Goal: Task Accomplishment & Management: Use online tool/utility

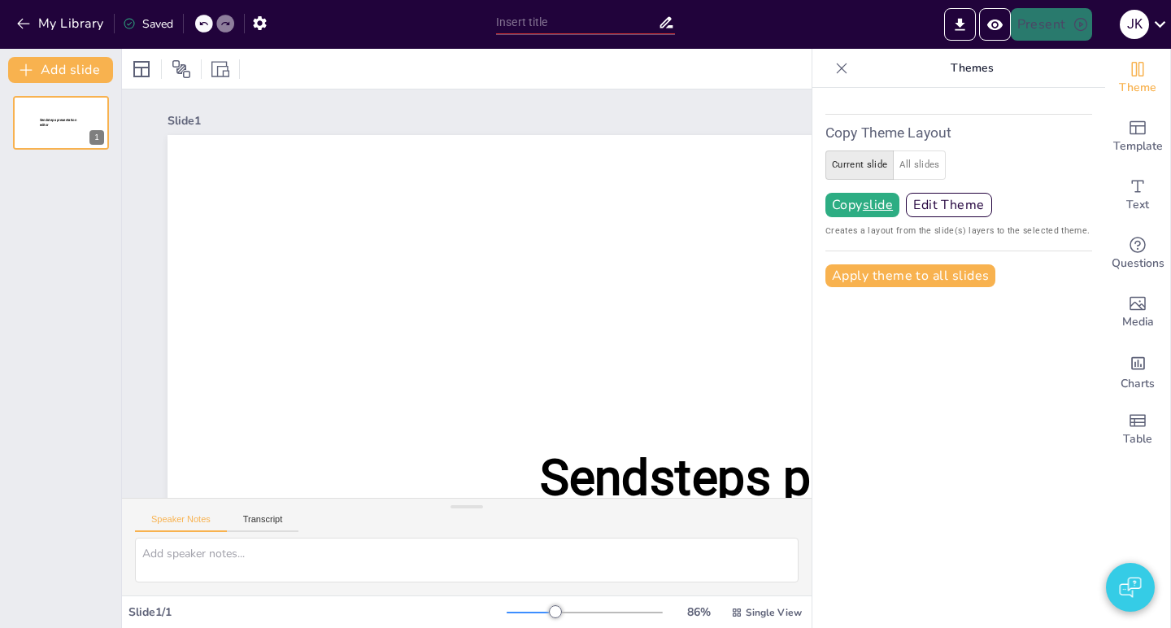
type input "test"
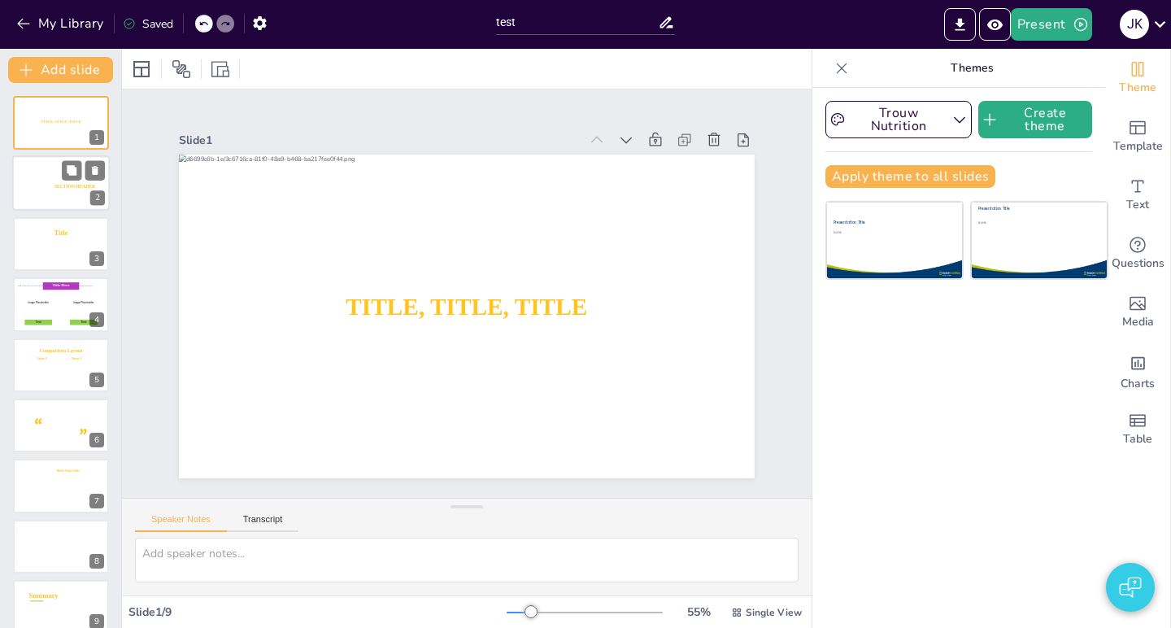
click at [64, 211] on div "SECTION 1 SECTION HEADER 2" at bounding box center [61, 183] width 98 height 55
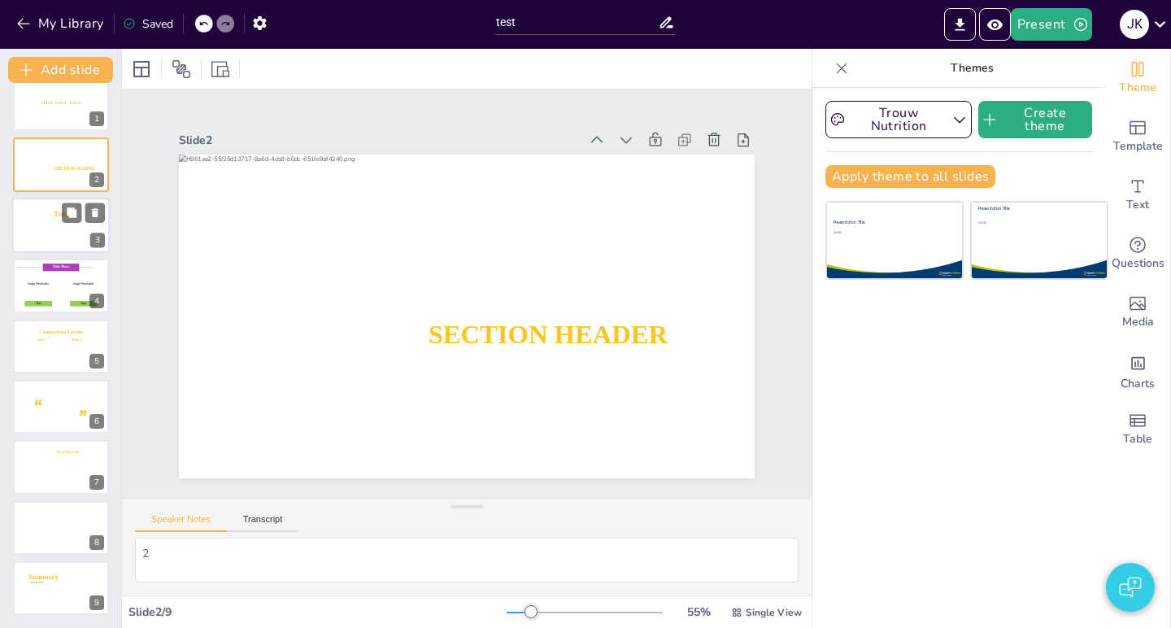
scroll to position [19, 0]
click at [67, 72] on button "Add slide" at bounding box center [60, 70] width 105 height 26
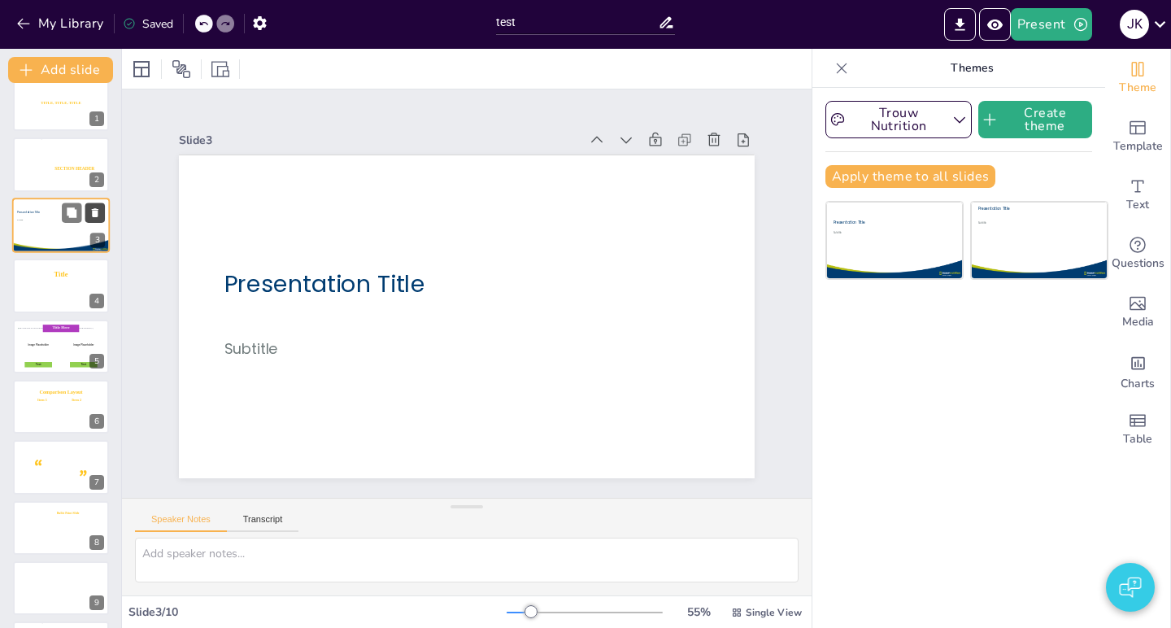
click at [96, 215] on icon at bounding box center [95, 212] width 7 height 9
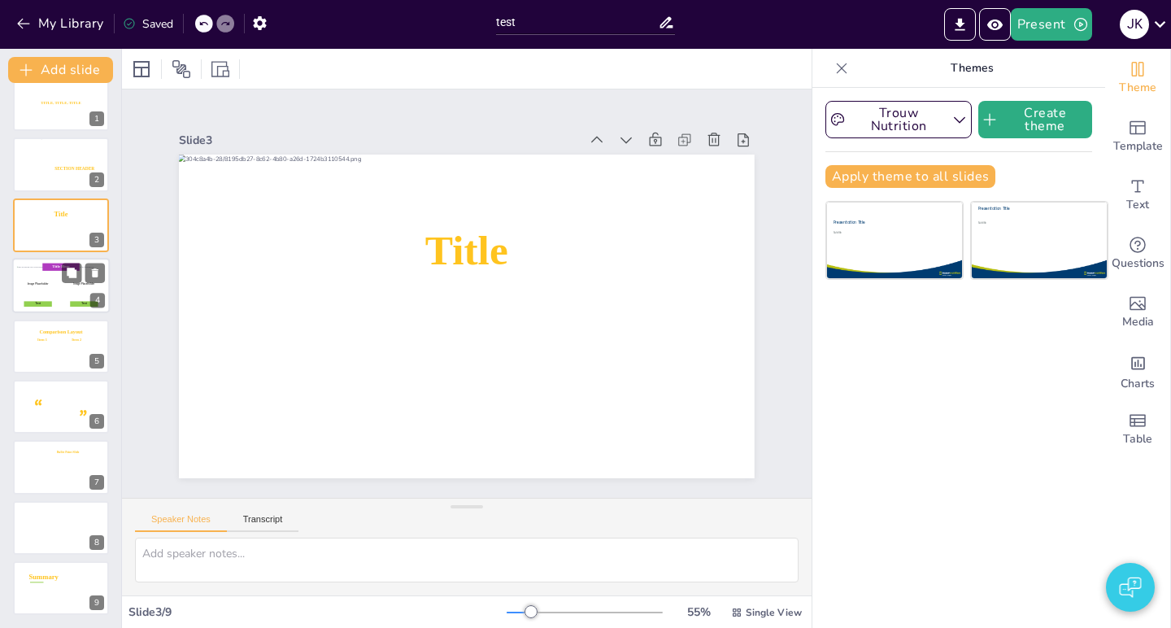
click at [59, 291] on div at bounding box center [38, 285] width 42 height 37
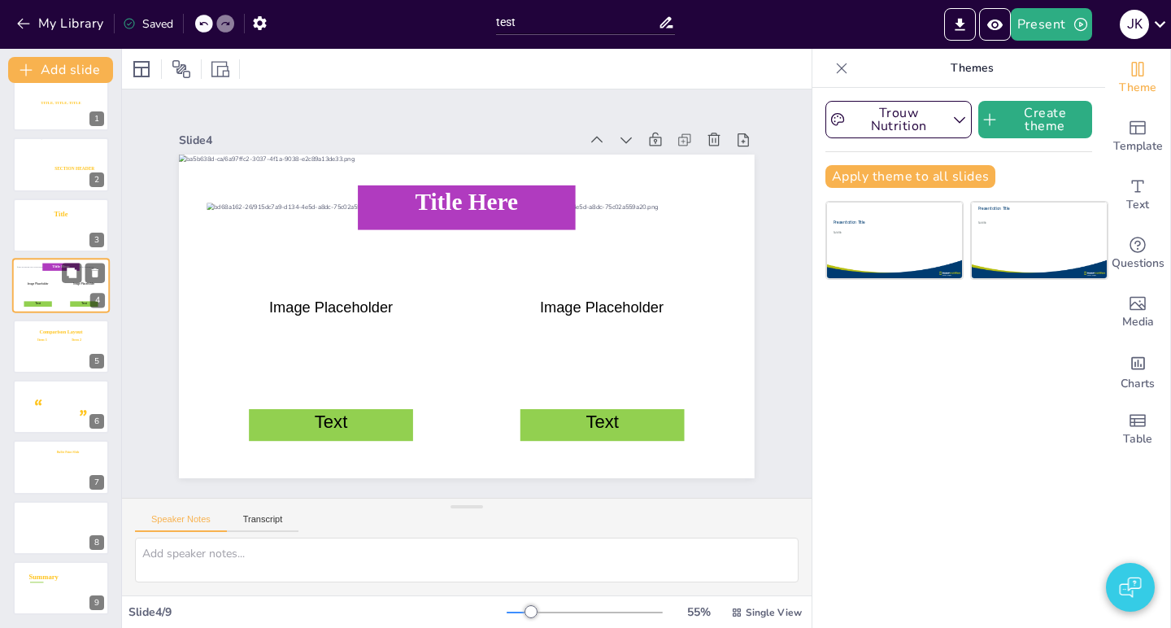
scroll to position [0, 0]
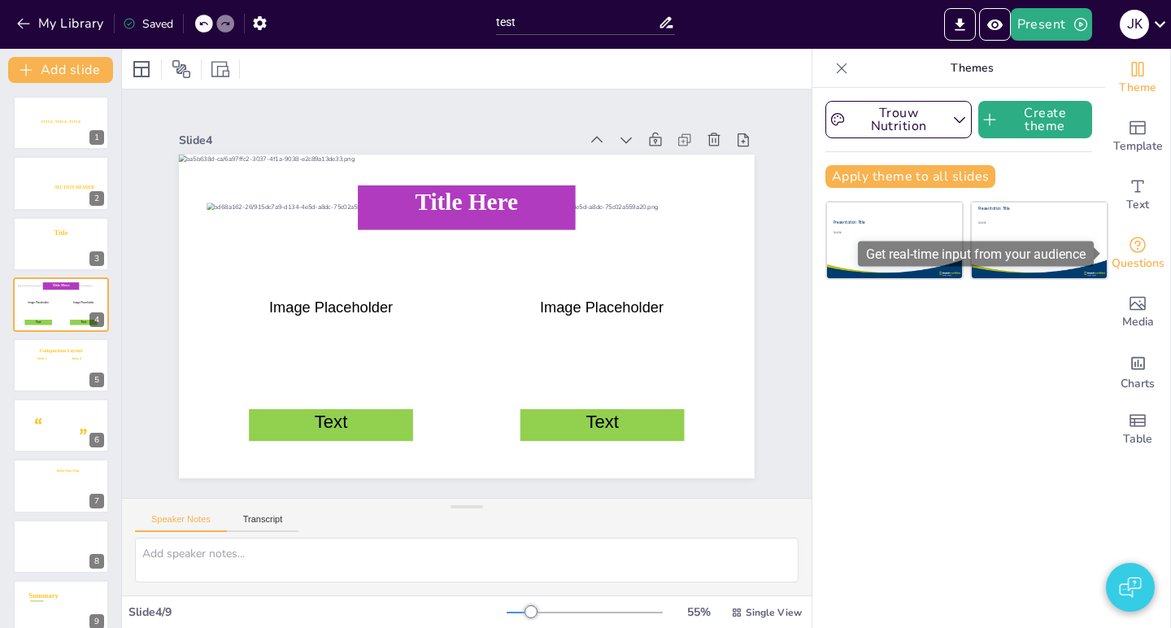
click at [1141, 253] on icon "Get real-time input from your audience" at bounding box center [1138, 245] width 20 height 20
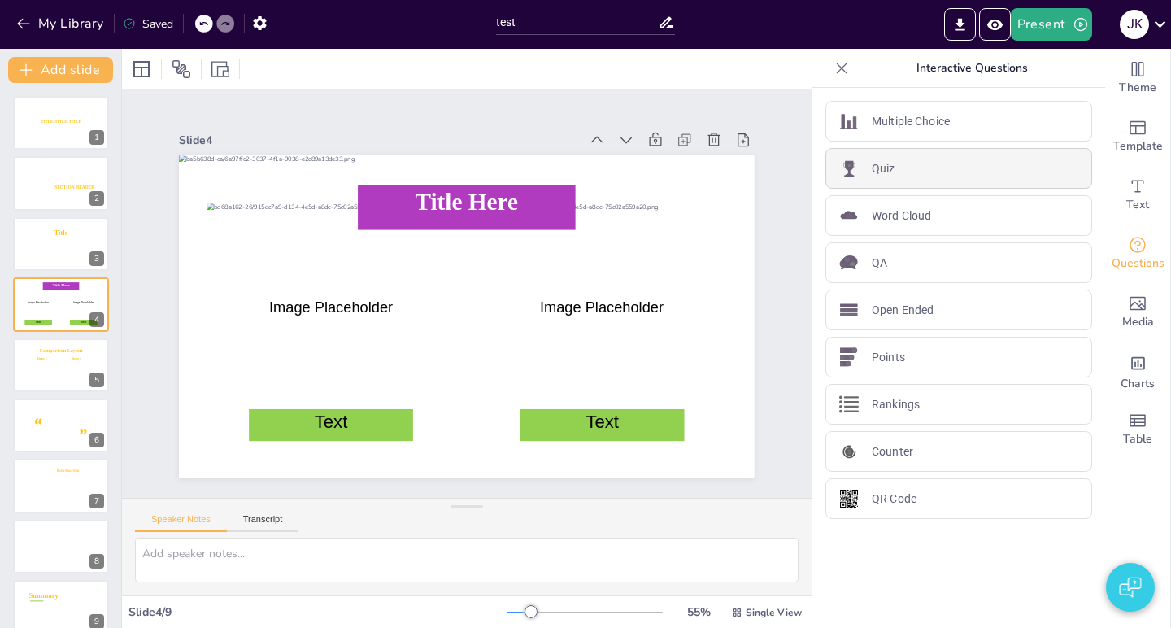
click at [958, 157] on div "Quiz" at bounding box center [958, 168] width 267 height 41
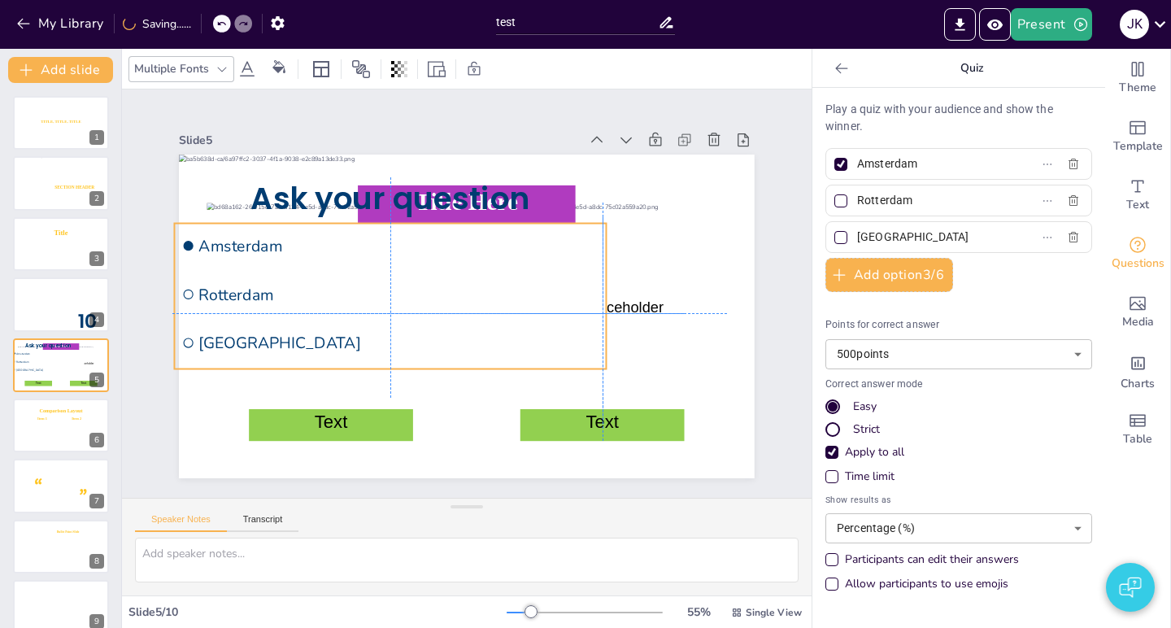
drag, startPoint x: 479, startPoint y: 302, endPoint x: 320, endPoint y: 293, distance: 159.6
click at [320, 293] on li "Rotterdam" at bounding box center [391, 294] width 432 height 45
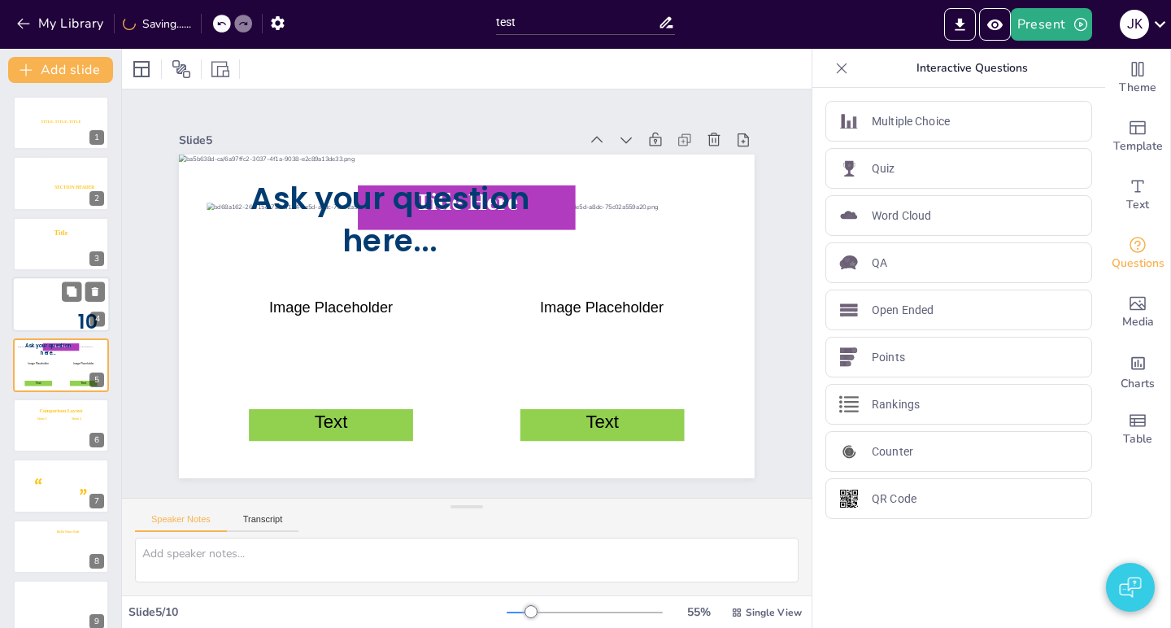
click at [54, 288] on div at bounding box center [61, 303] width 98 height 55
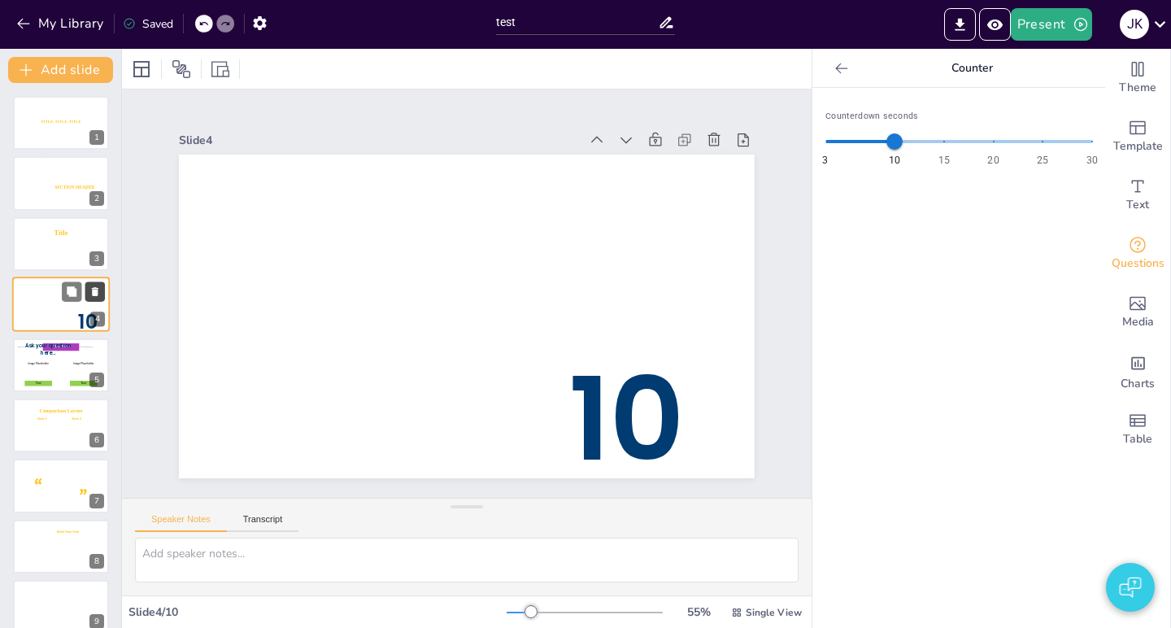
click at [98, 293] on icon at bounding box center [95, 291] width 7 height 9
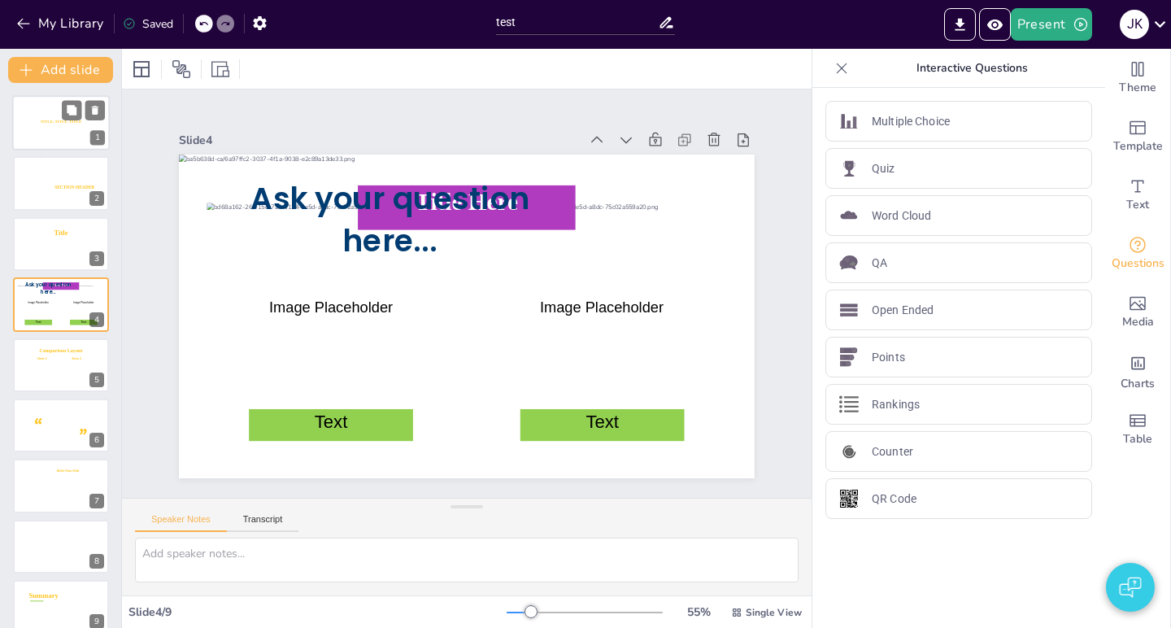
click at [40, 122] on icon at bounding box center [60, 122] width 47 height 6
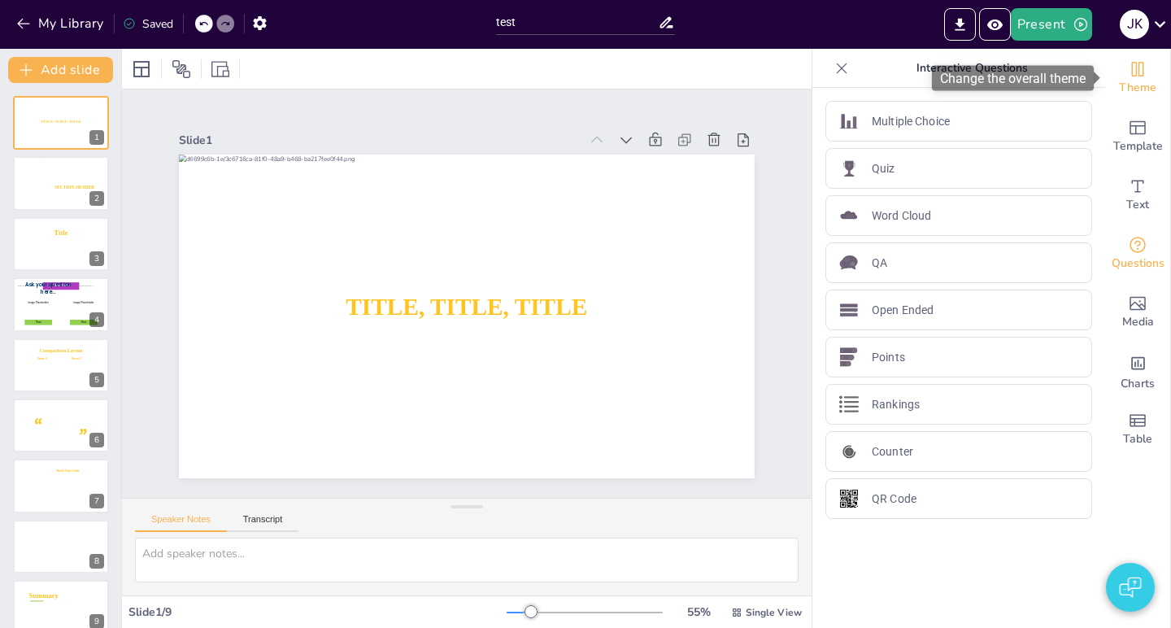
click at [1135, 78] on icon "Change the overall theme" at bounding box center [1138, 69] width 20 height 20
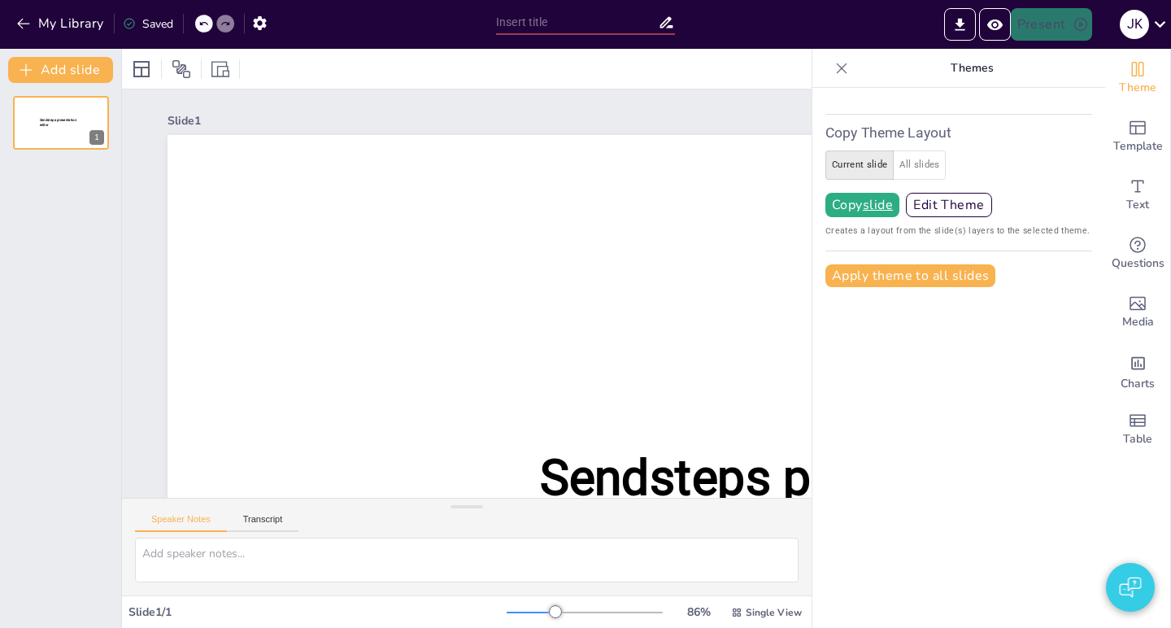
type input "test"
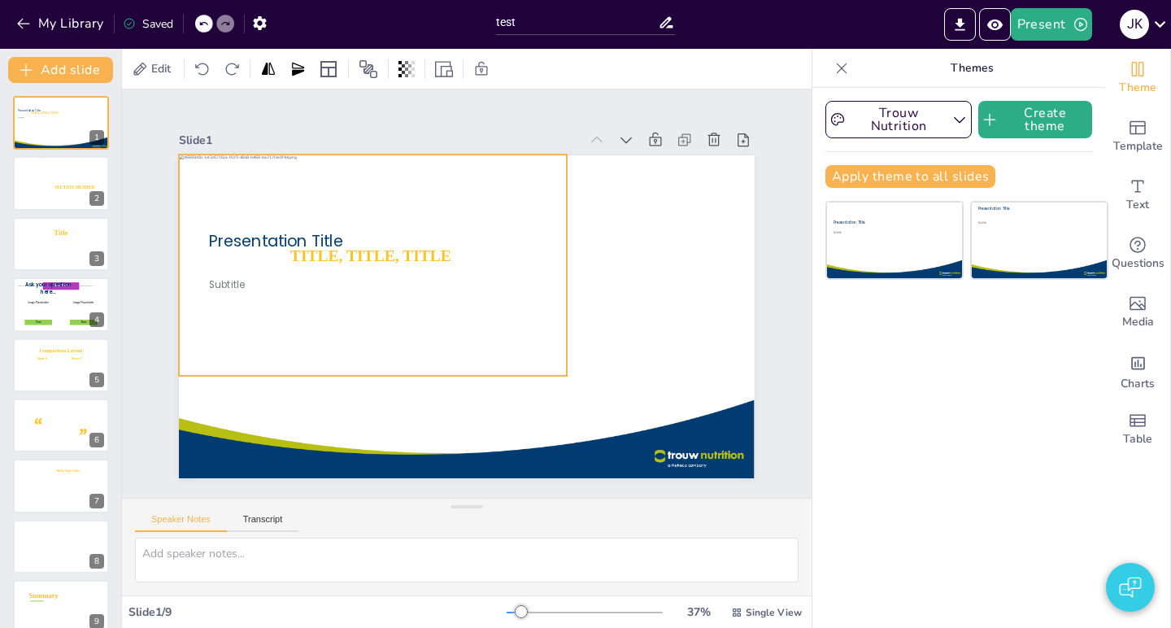
click at [512, 319] on div at bounding box center [372, 264] width 387 height 221
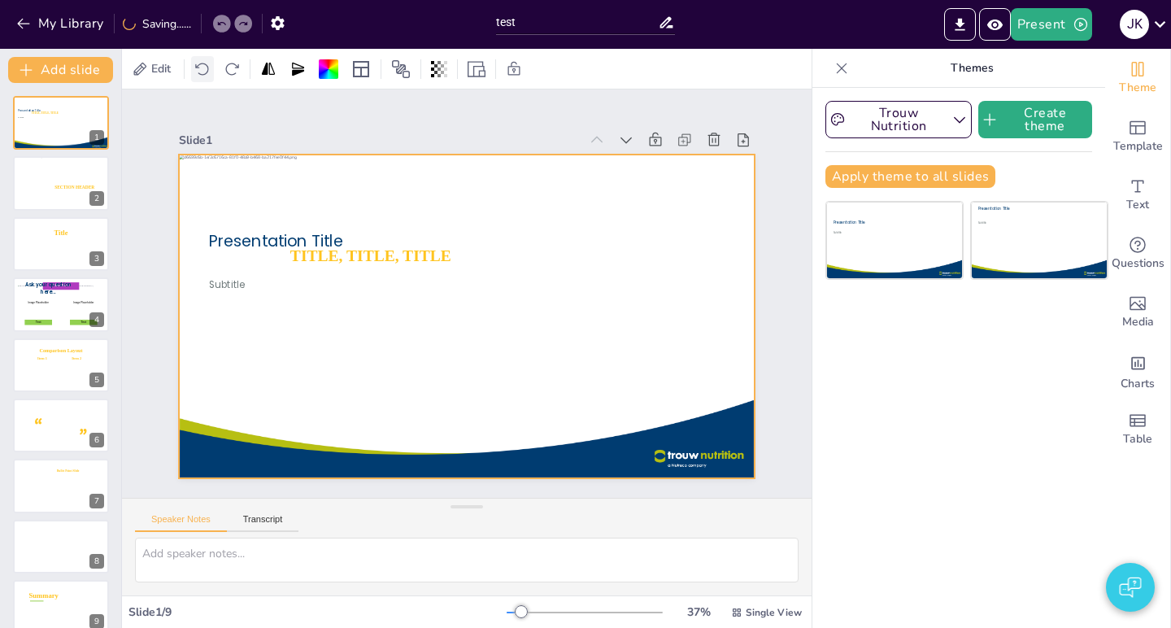
click at [198, 71] on icon at bounding box center [202, 69] width 16 height 16
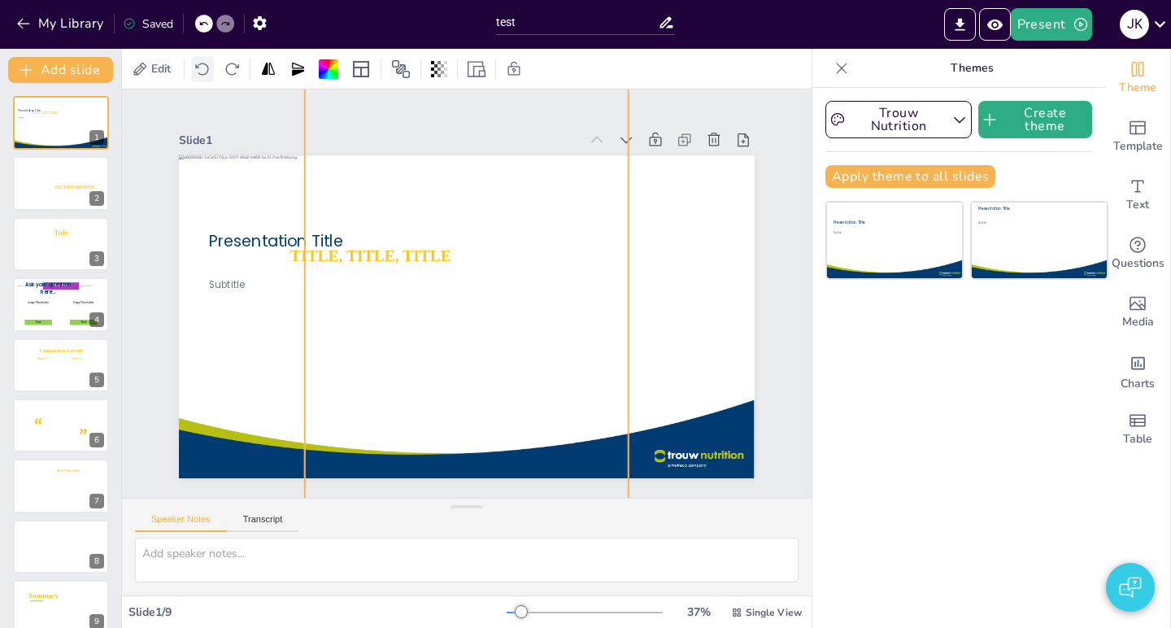
click at [198, 71] on icon at bounding box center [202, 69] width 16 height 16
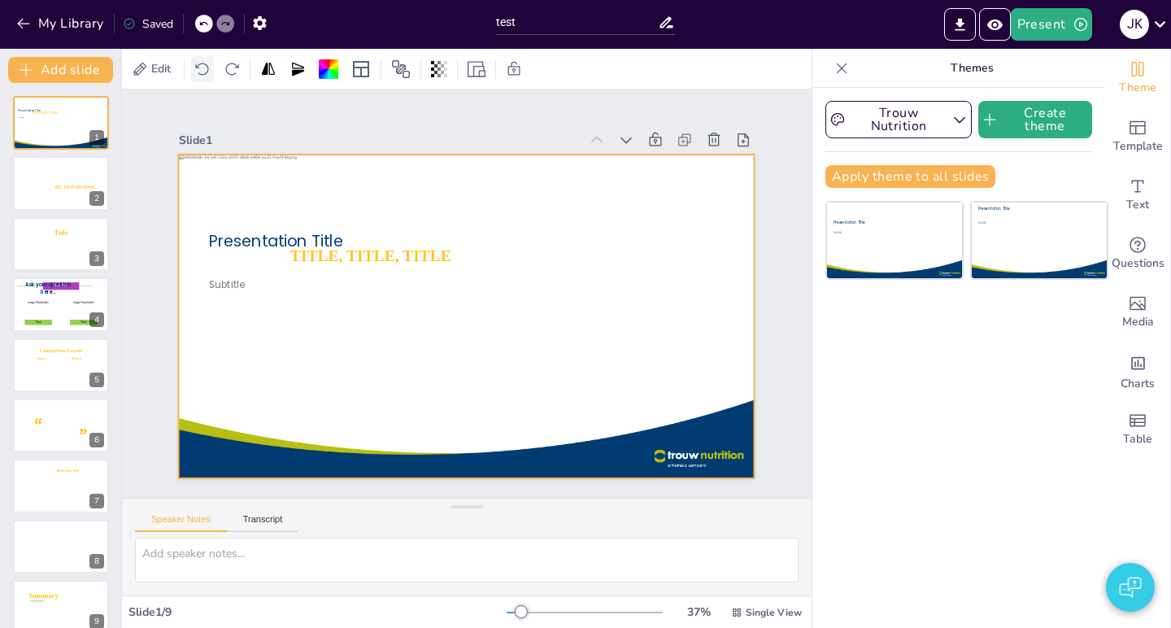
click at [198, 71] on icon at bounding box center [202, 69] width 16 height 16
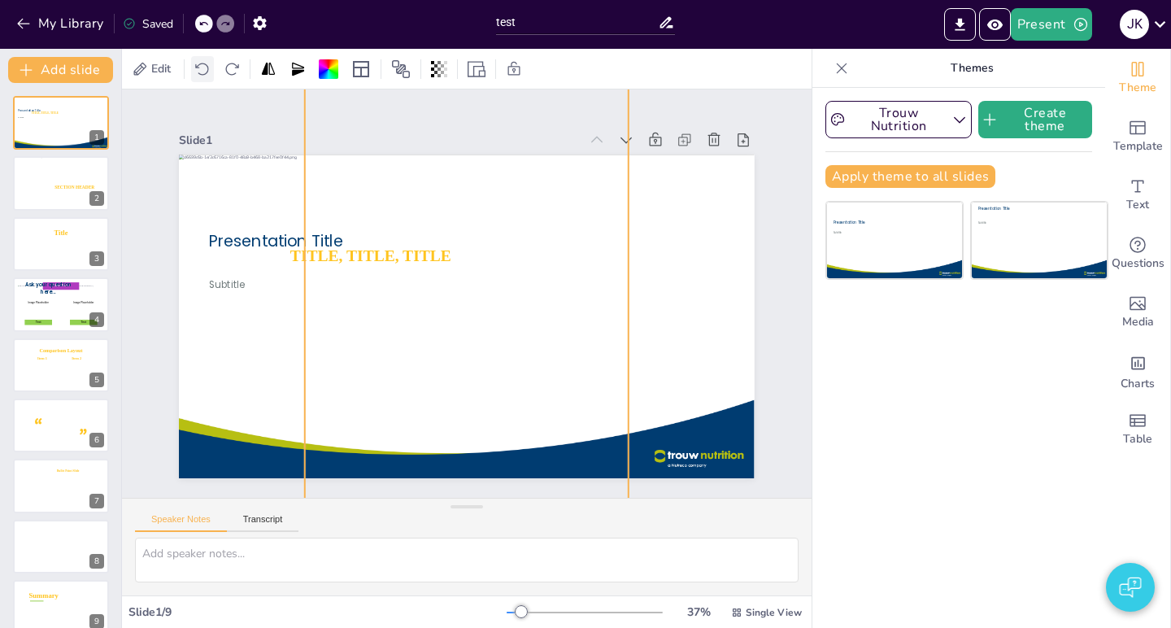
click at [198, 71] on icon at bounding box center [202, 69] width 16 height 16
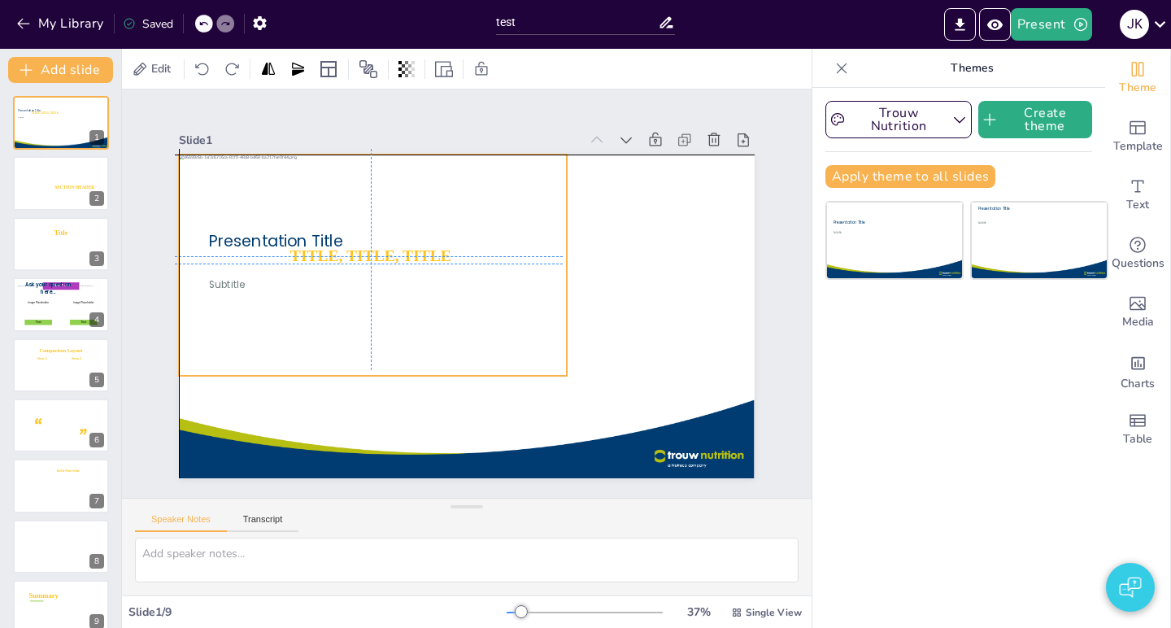
click at [555, 337] on div at bounding box center [372, 264] width 387 height 221
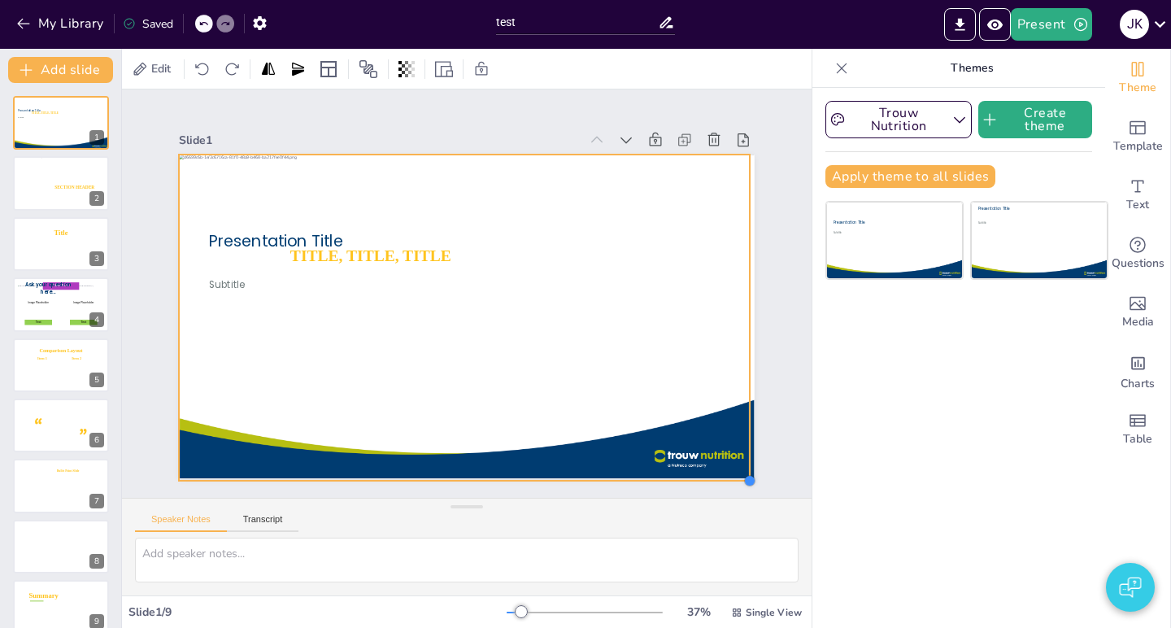
drag, startPoint x: 566, startPoint y: 374, endPoint x: 749, endPoint y: 442, distance: 195.3
click at [749, 442] on div "TITLE, TITLE, TITLE SUBTITLE Presentation Title Subtitle" at bounding box center [467, 316] width 576 height 324
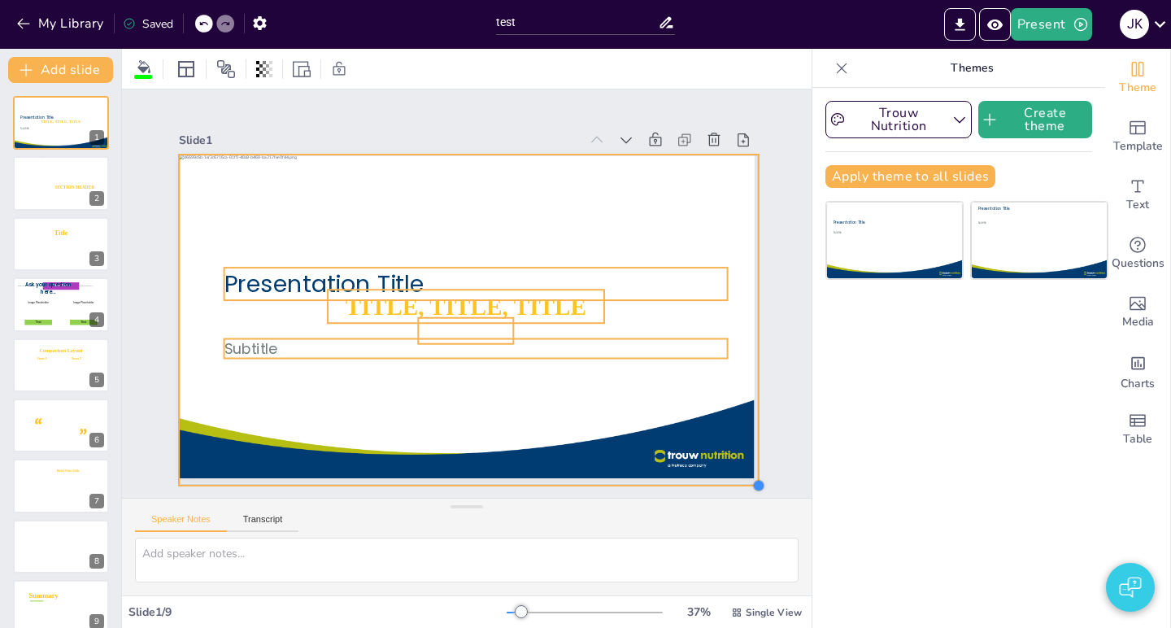
drag, startPoint x: 566, startPoint y: 374, endPoint x: 754, endPoint y: 485, distance: 217.9
click at [754, 485] on div at bounding box center [758, 485] width 13 height 13
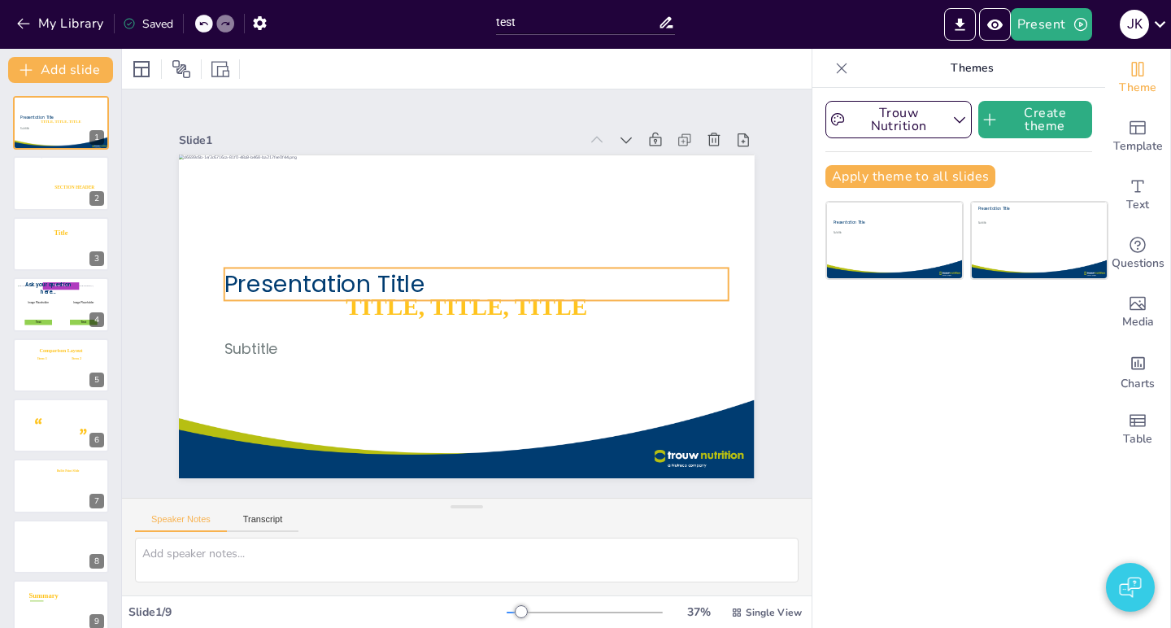
click at [293, 290] on span "Presentation Title" at bounding box center [324, 283] width 201 height 33
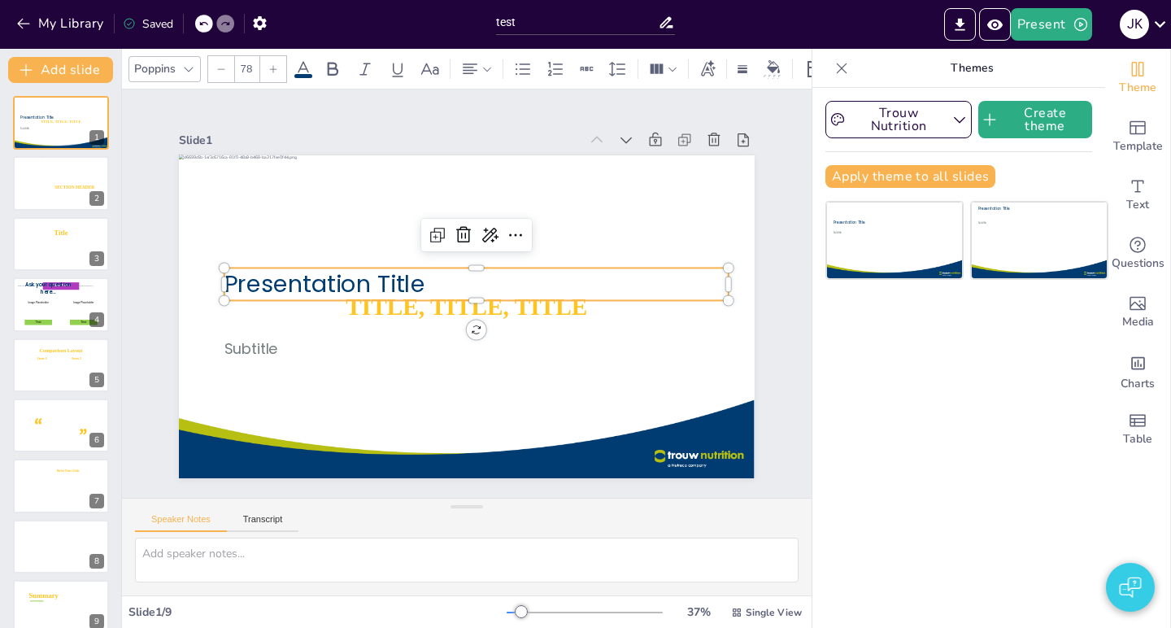
click at [310, 268] on span "Presentation Title" at bounding box center [324, 283] width 201 height 33
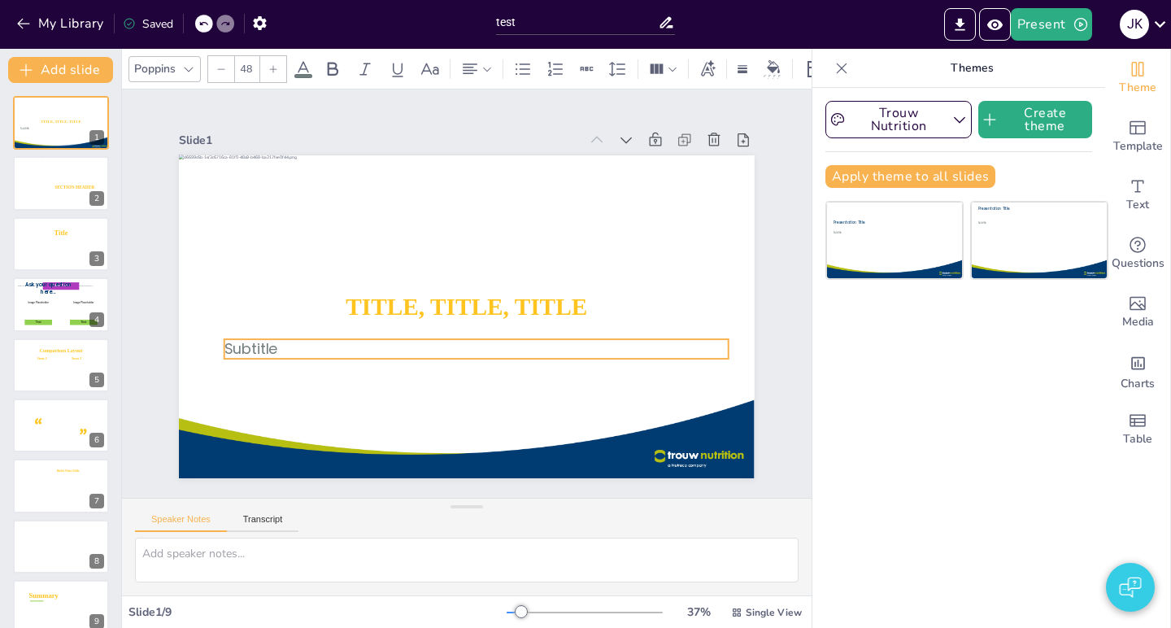
click at [257, 350] on span "Subtitle" at bounding box center [250, 349] width 53 height 20
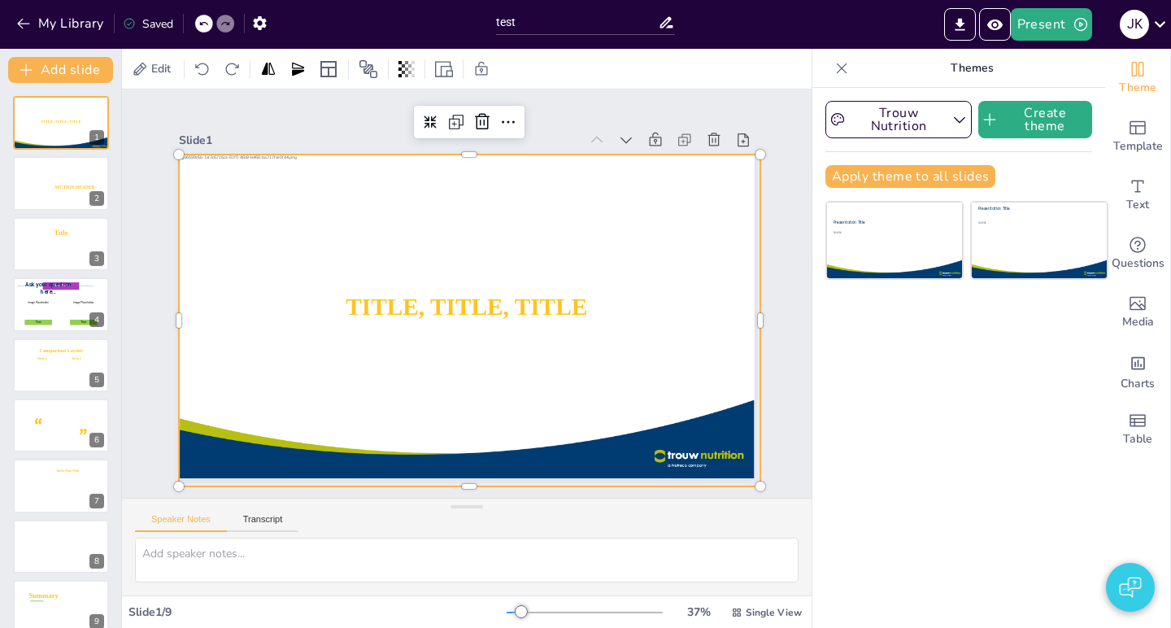
click at [592, 428] on div at bounding box center [469, 320] width 580 height 332
click at [764, 490] on div at bounding box center [764, 488] width 13 height 13
click at [779, 454] on div "Slide 1 TITLE, TITLE, TITLE SUBTITLE Slide 2 SECTION 1 SECTION HEADER Slide 3 T…" at bounding box center [466, 293] width 667 height 369
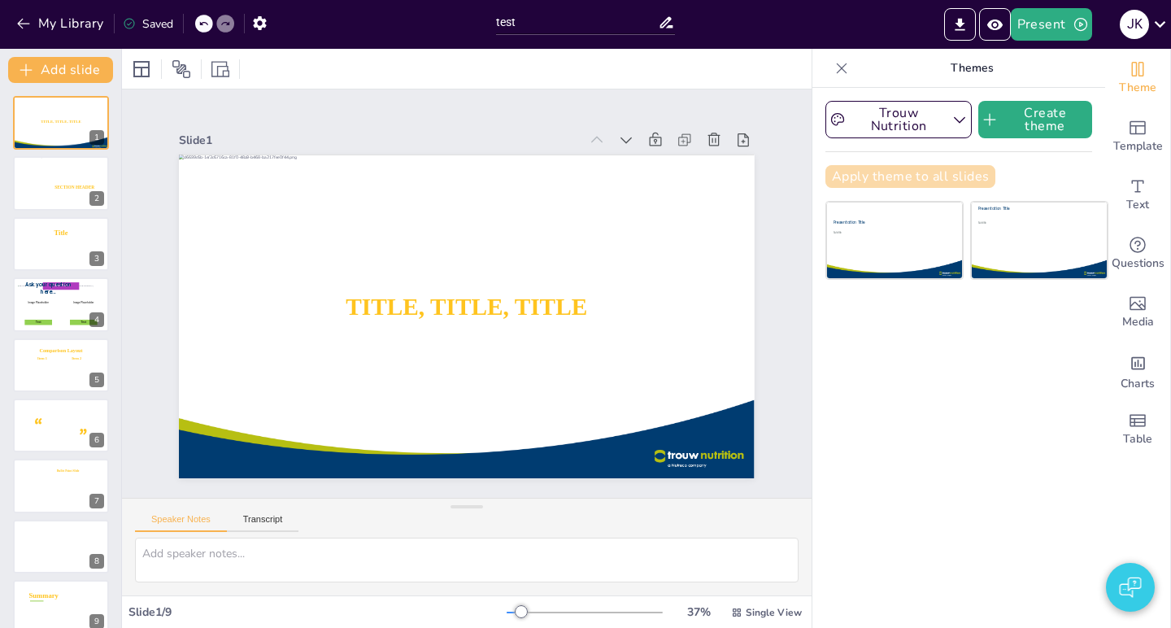
click at [984, 176] on button "Apply theme to all slides" at bounding box center [910, 176] width 170 height 23
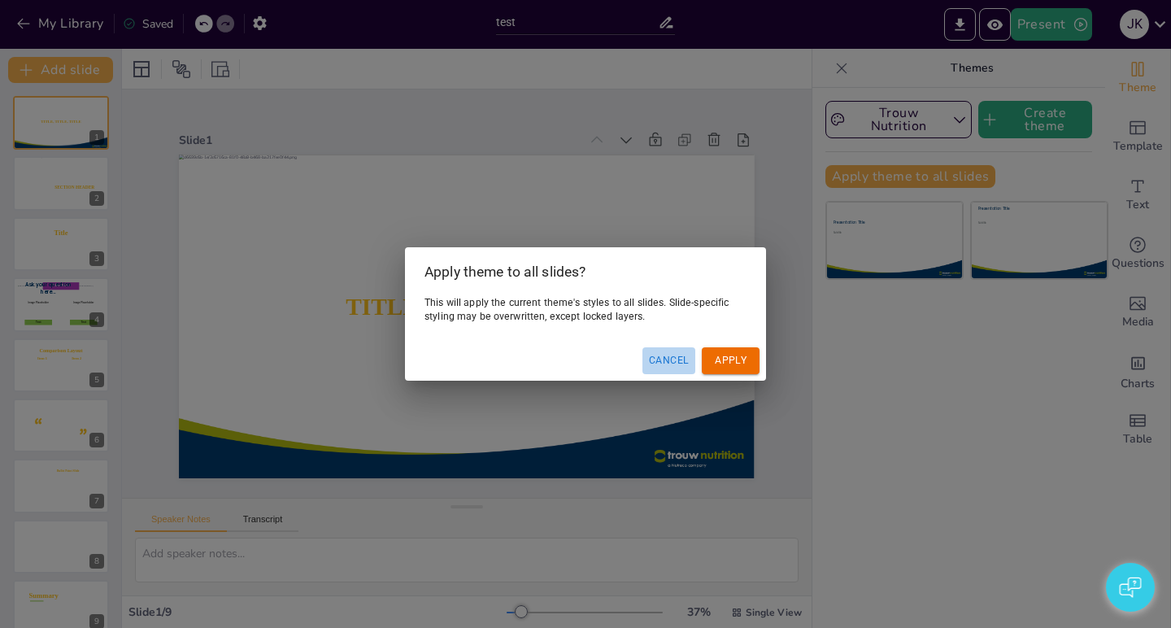
click at [668, 360] on button "Cancel" at bounding box center [668, 360] width 53 height 27
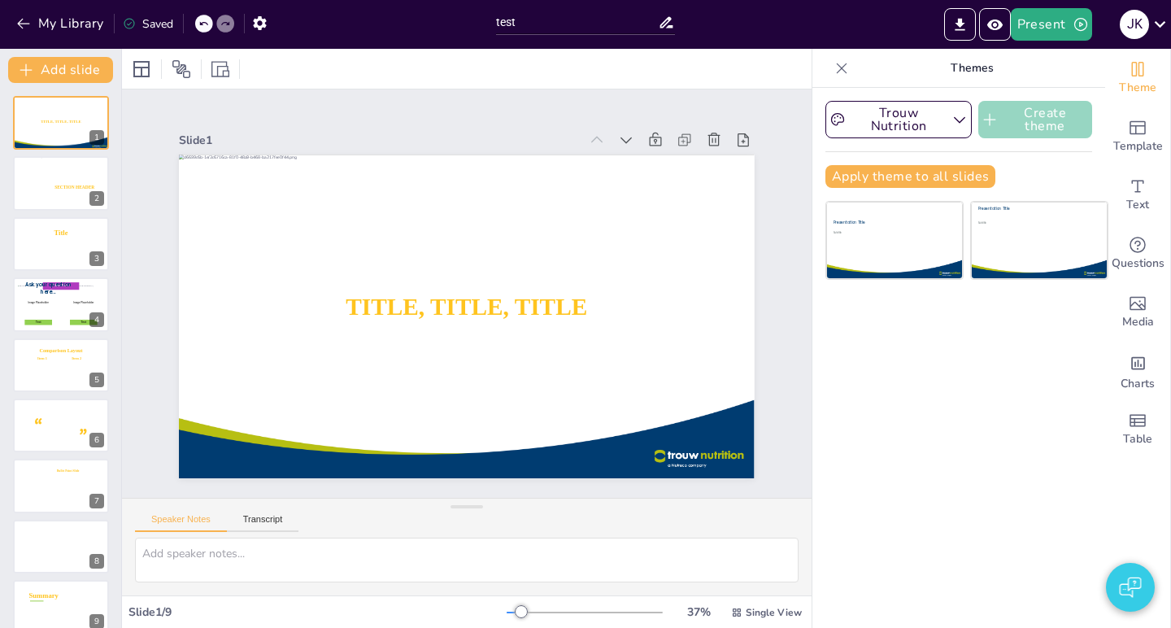
click at [1052, 128] on button "Create theme" at bounding box center [1035, 119] width 114 height 37
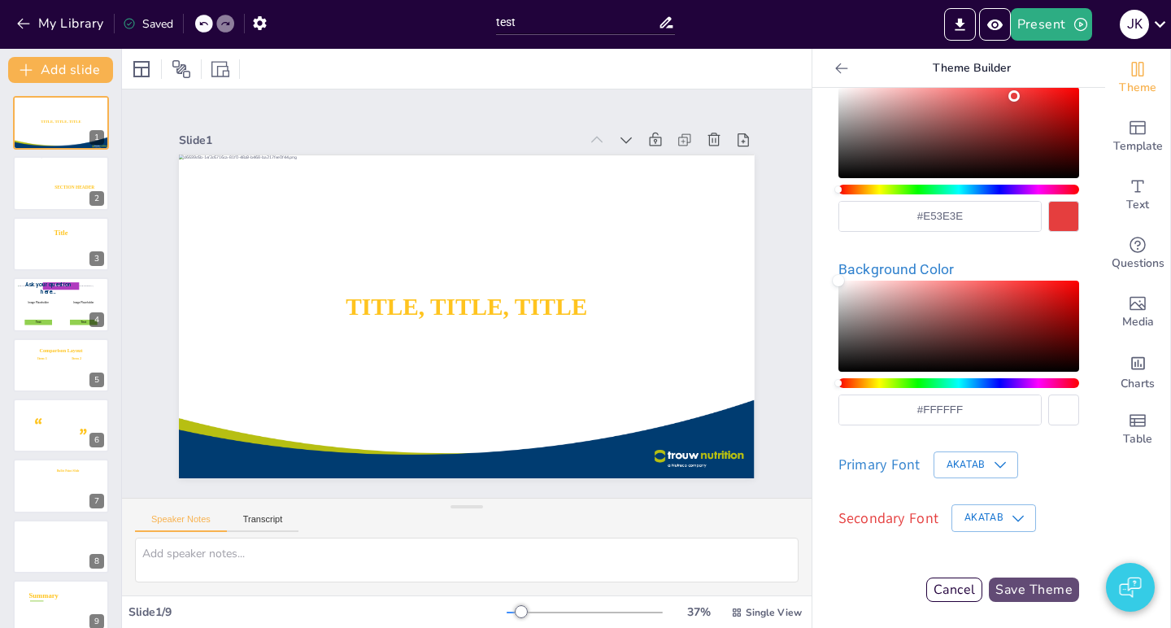
scroll to position [334, 0]
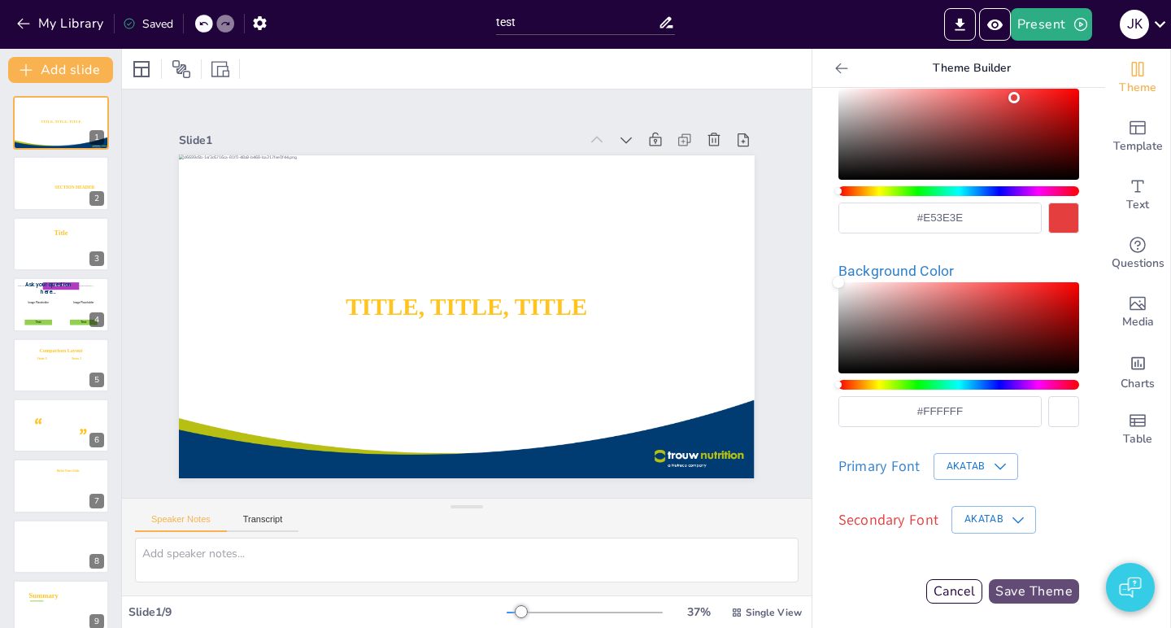
click at [1029, 588] on button "Save Theme" at bounding box center [1034, 591] width 90 height 24
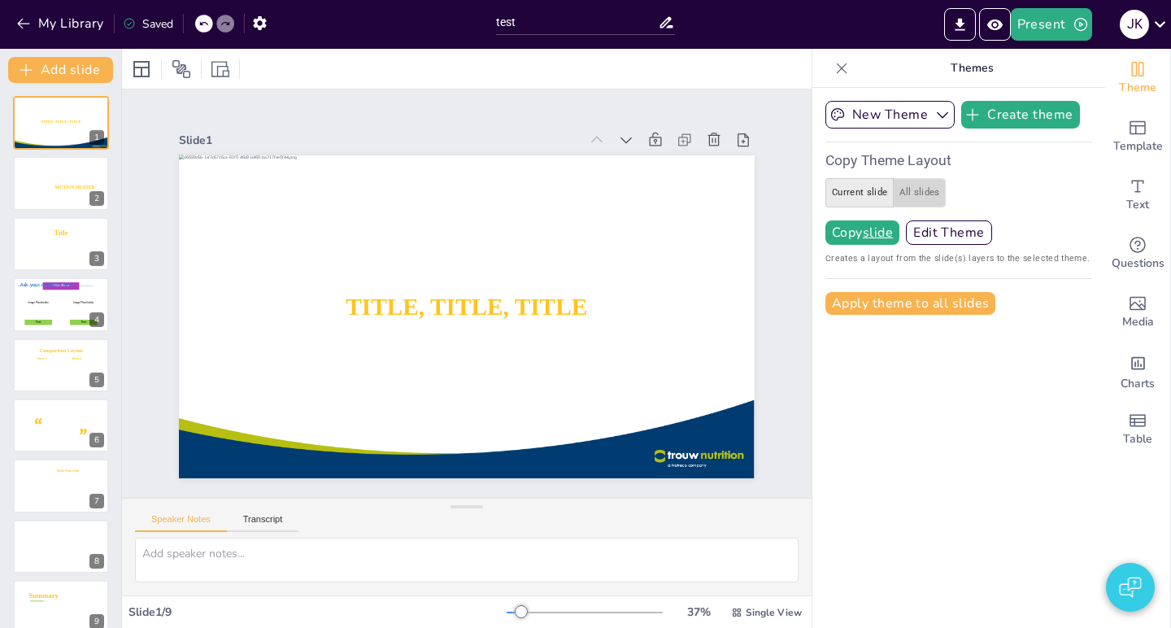
click at [934, 190] on button "All slides" at bounding box center [919, 192] width 53 height 29
click at [879, 230] on u "all slides" at bounding box center [891, 232] width 57 height 13
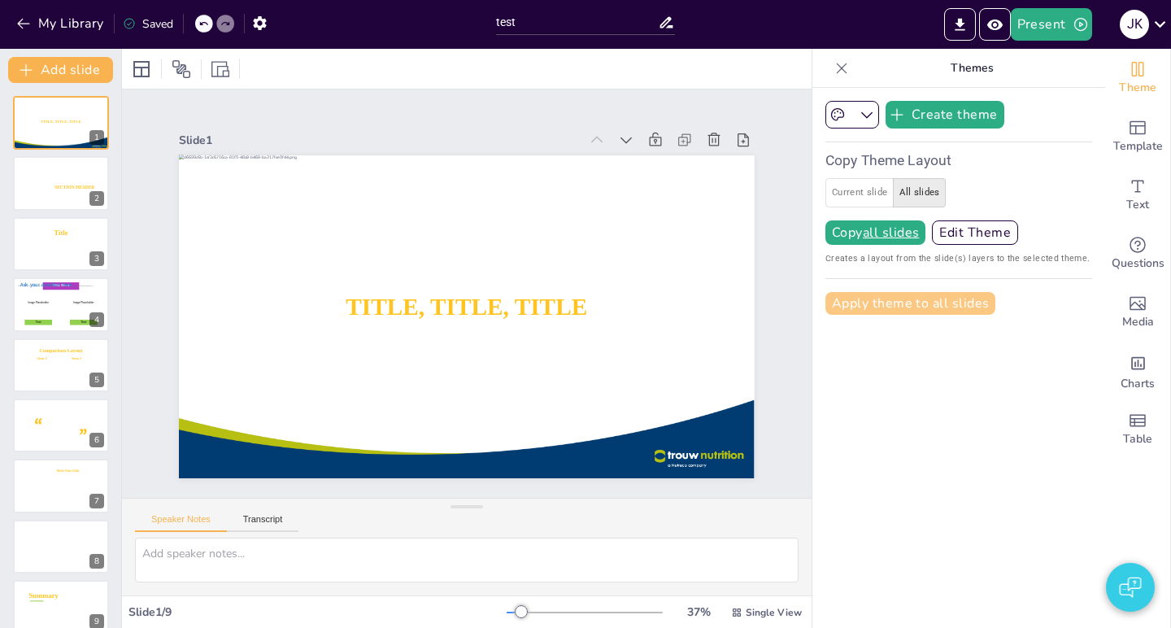
click at [935, 300] on button "Apply theme to all slides" at bounding box center [910, 303] width 170 height 23
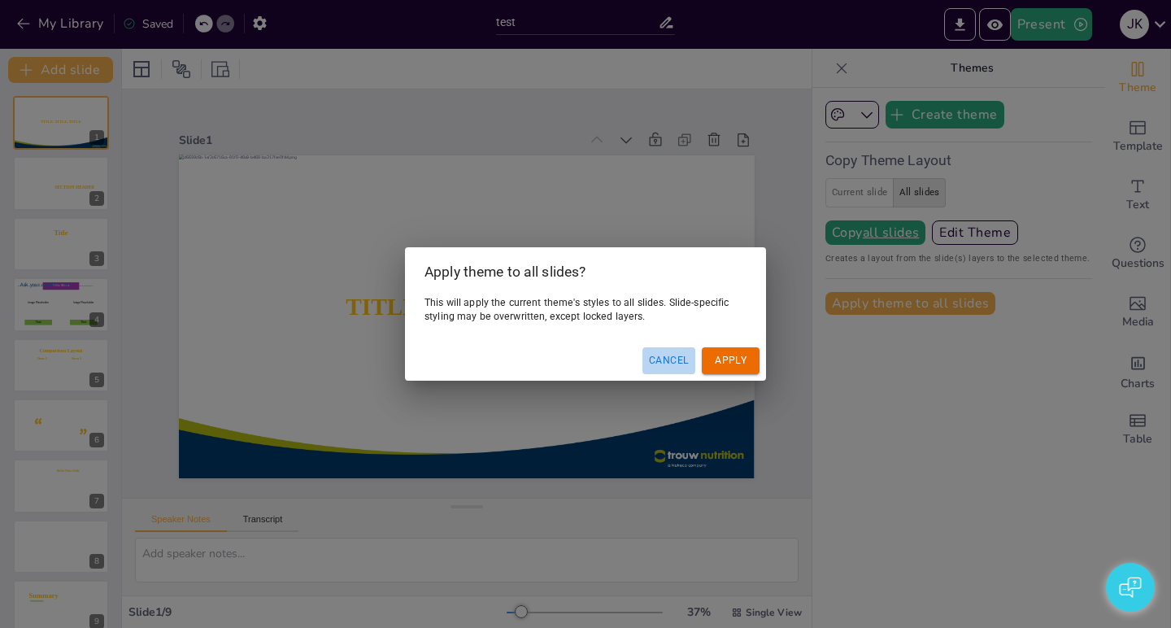
click at [666, 366] on button "Cancel" at bounding box center [668, 360] width 53 height 27
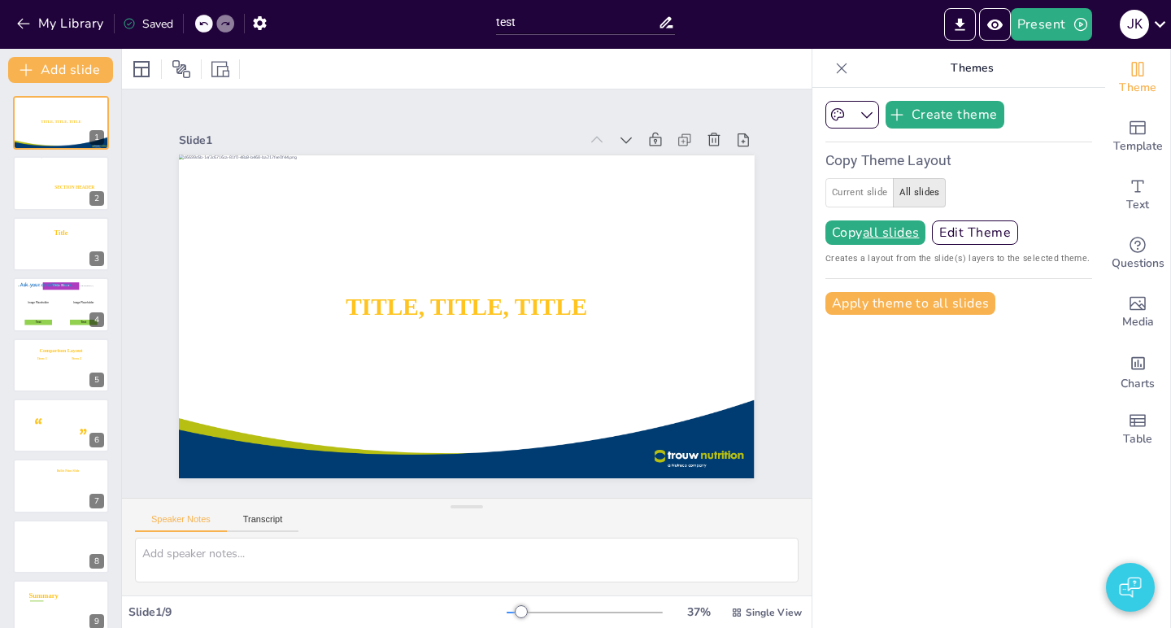
click at [899, 263] on span "Creates a layout from the slide(s) layers to the selected theme." at bounding box center [958, 258] width 267 height 14
click at [866, 190] on button "Current slide" at bounding box center [859, 192] width 68 height 29
click at [925, 190] on button "All slides" at bounding box center [919, 192] width 53 height 29
click at [905, 226] on u "all slides" at bounding box center [891, 232] width 57 height 13
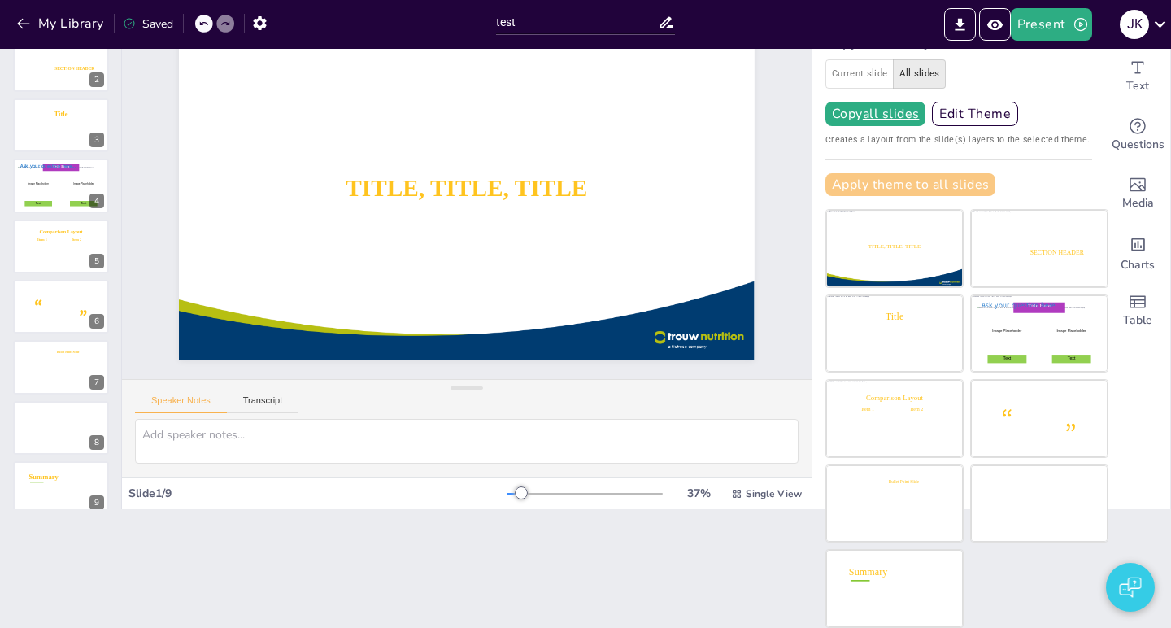
scroll to position [118, 0]
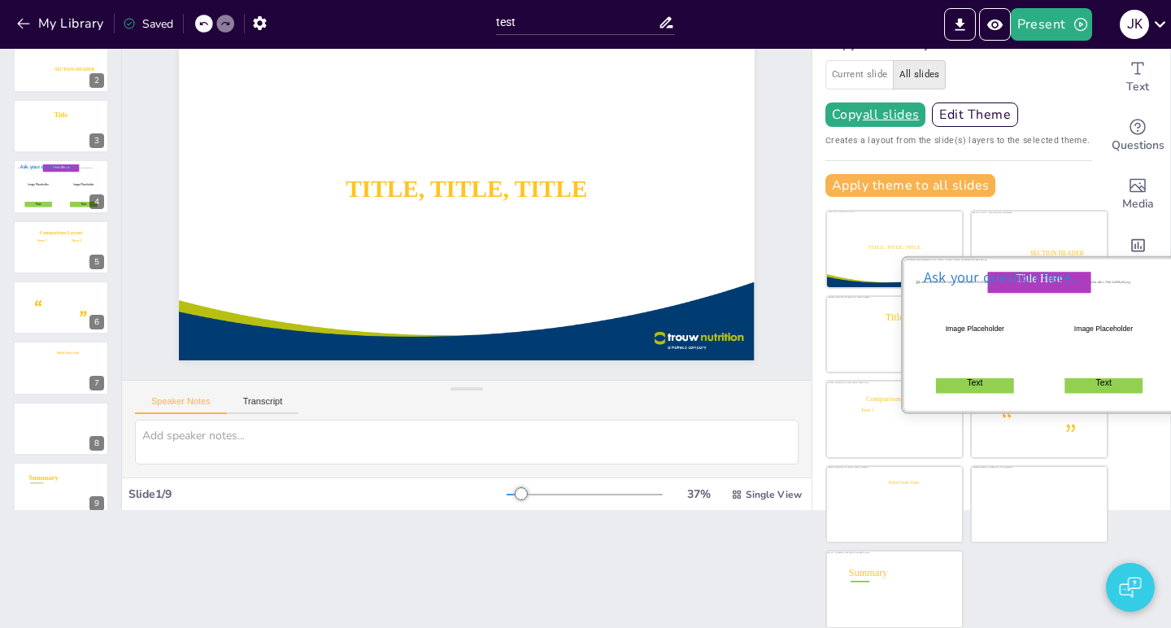
click at [1045, 328] on div at bounding box center [1104, 332] width 118 height 105
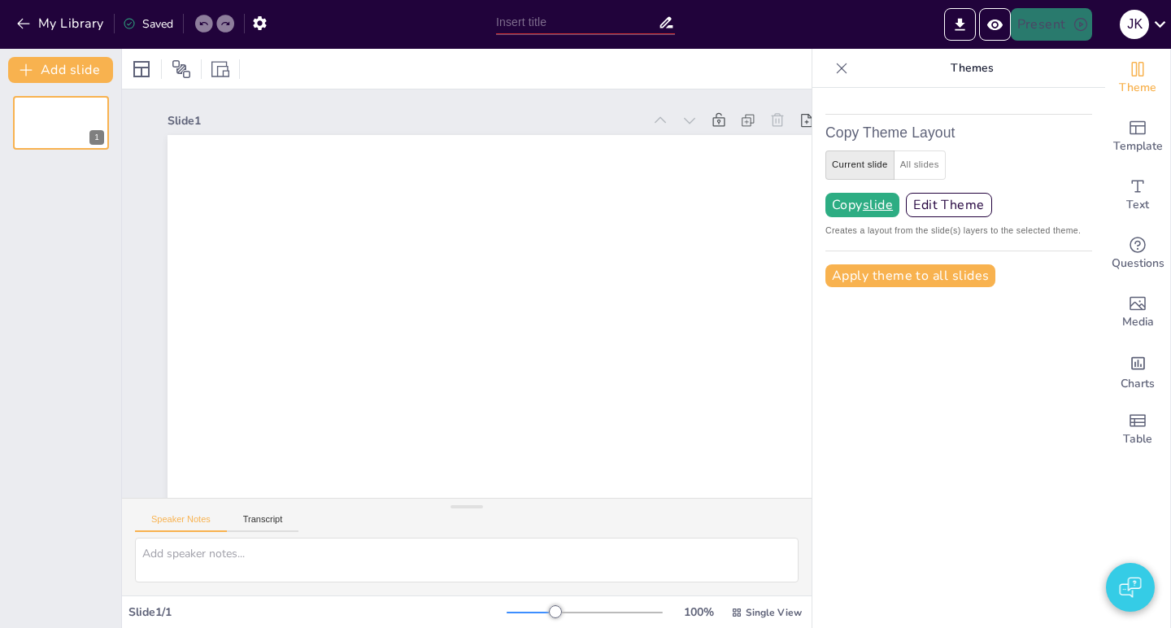
type input "test"
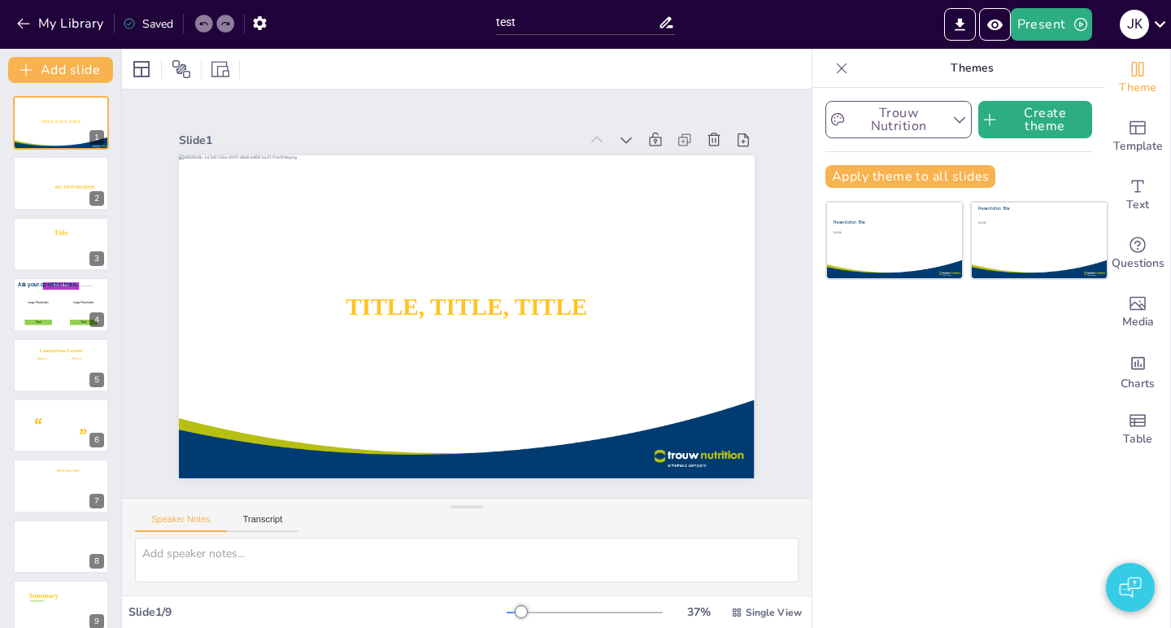
click at [911, 110] on button "Trouw Nutrition" at bounding box center [898, 119] width 146 height 37
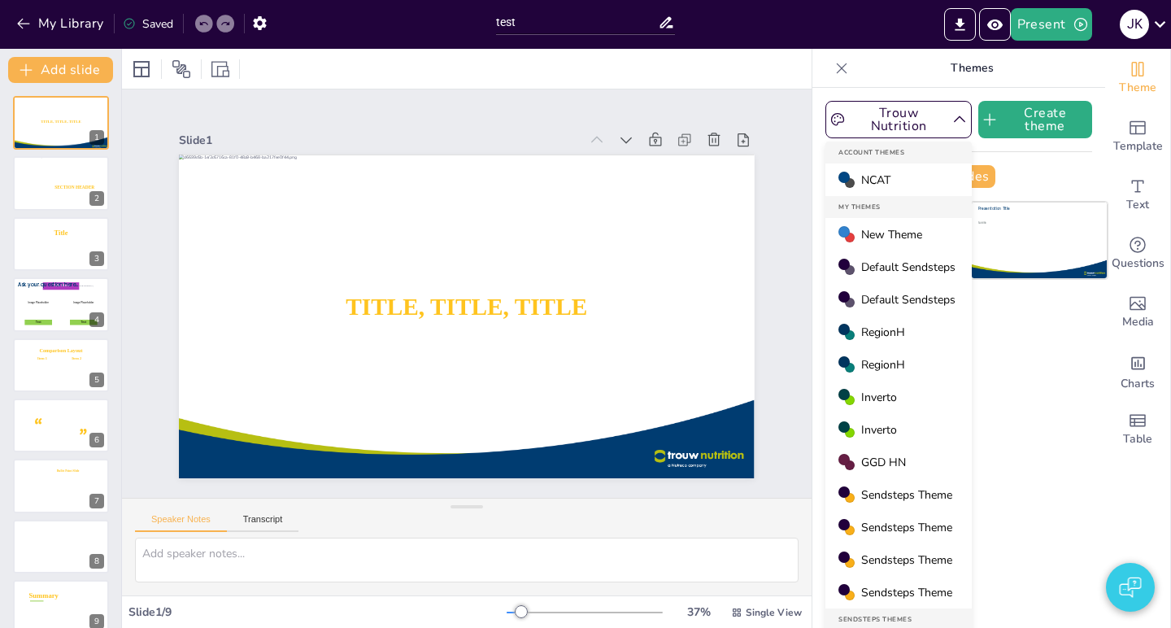
click at [892, 238] on span "New Theme" at bounding box center [891, 234] width 61 height 15
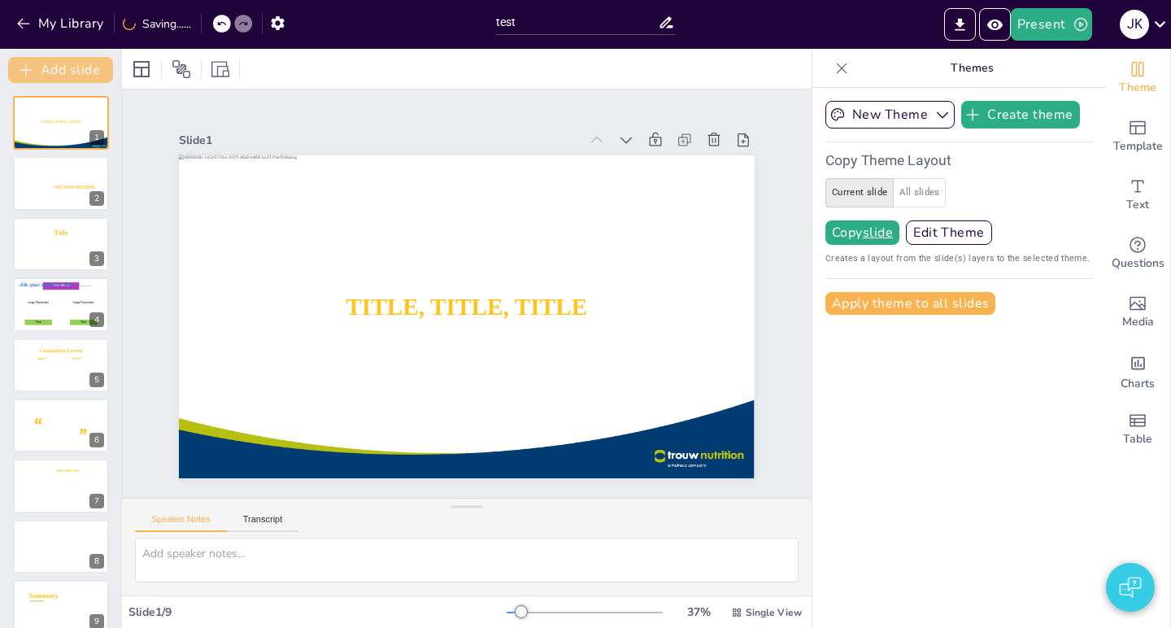
click at [41, 62] on button "Add slide" at bounding box center [60, 70] width 105 height 26
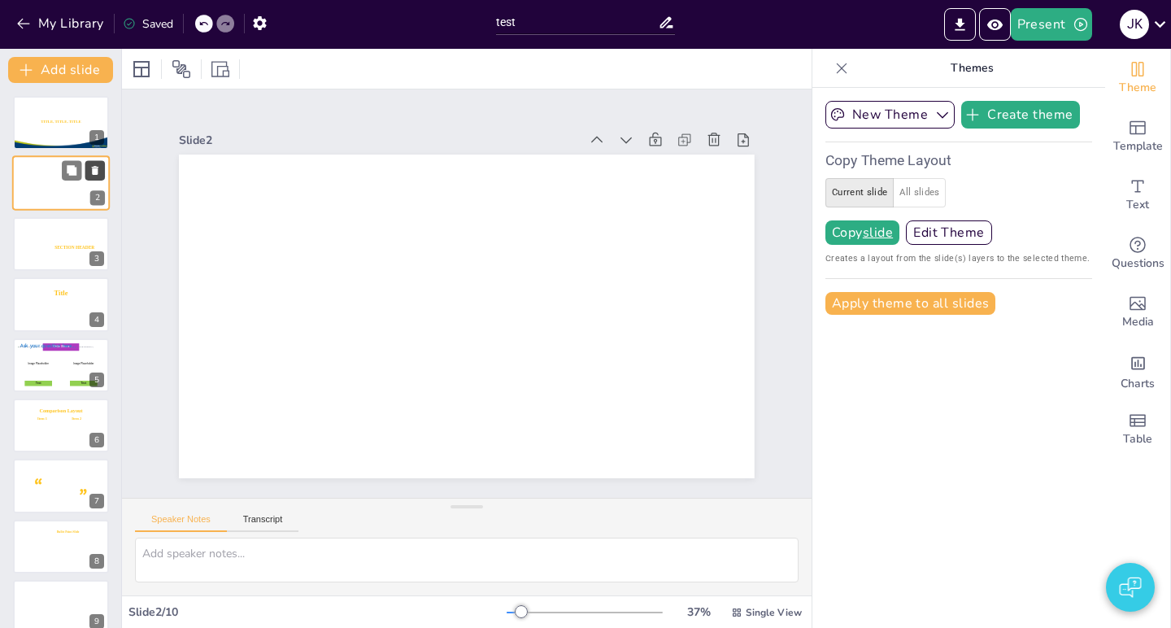
click at [91, 170] on icon at bounding box center [94, 170] width 11 height 11
type textarea "2"
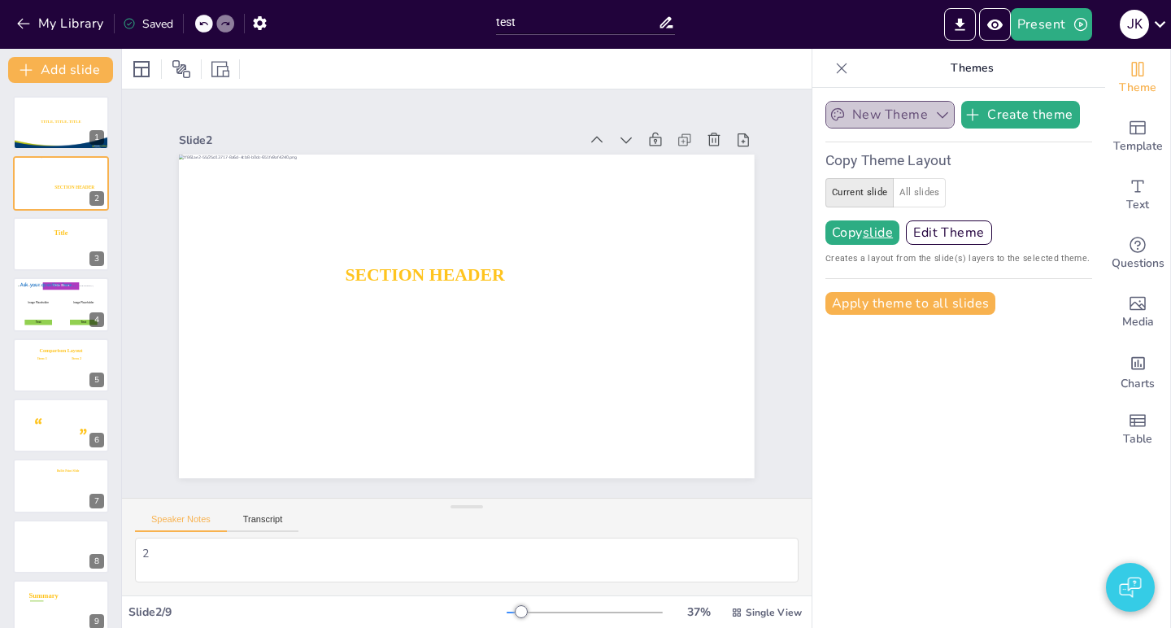
click at [937, 113] on icon "button" at bounding box center [942, 115] width 11 height 7
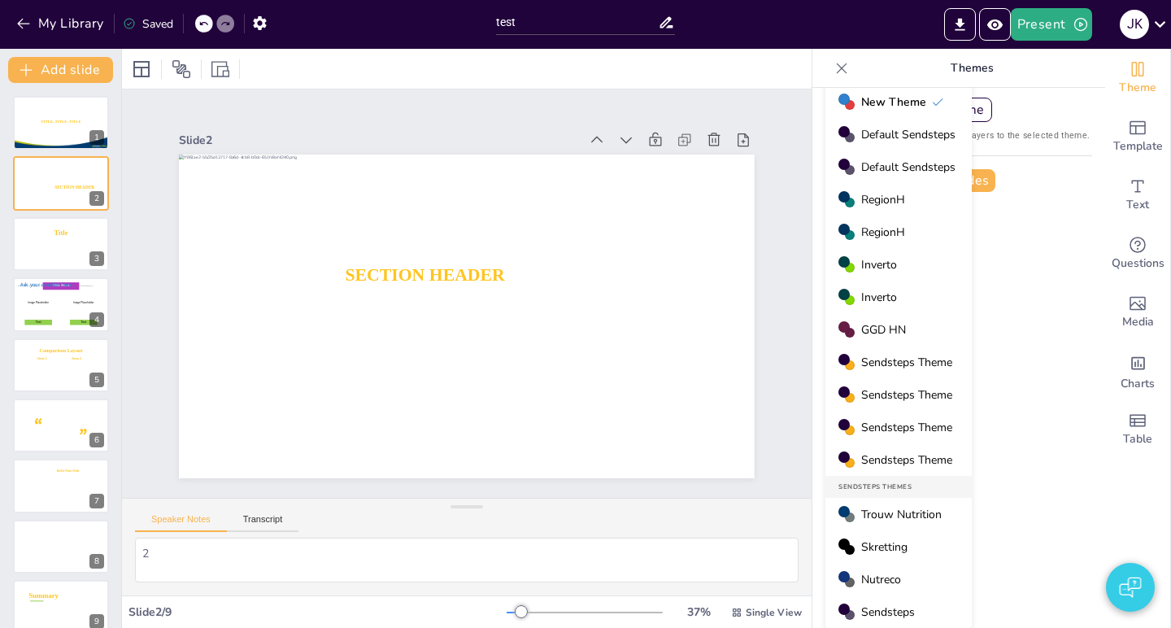
scroll to position [123, 0]
click at [912, 366] on span "Sendsteps Theme" at bounding box center [906, 361] width 91 height 15
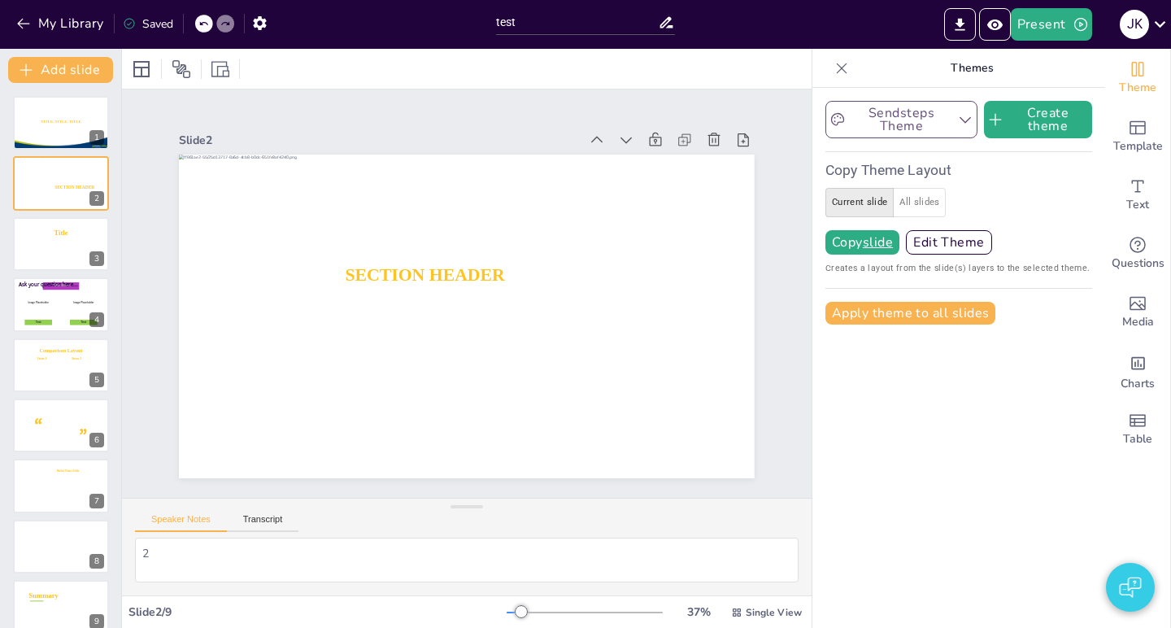
scroll to position [0, 0]
click at [38, 22] on button "My Library" at bounding box center [61, 24] width 98 height 26
